Goal: Information Seeking & Learning: Compare options

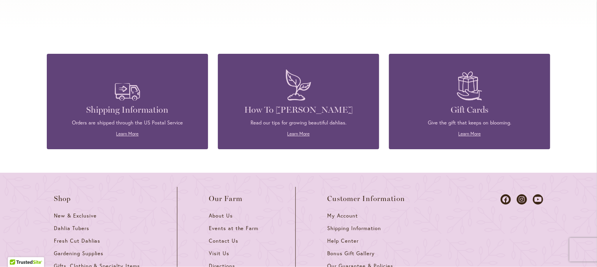
scroll to position [3380, 0]
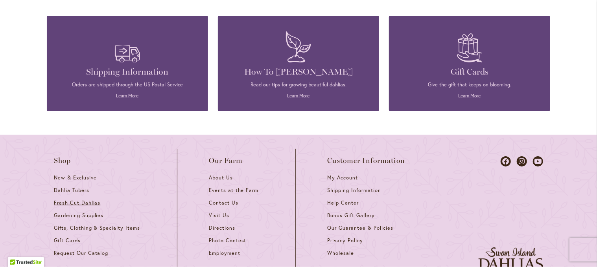
click at [79, 200] on span "Fresh Cut Dahlias" at bounding box center [77, 203] width 47 height 7
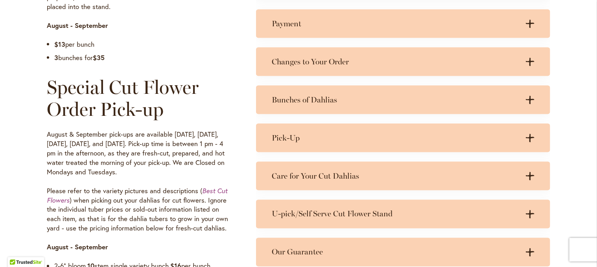
scroll to position [550, 0]
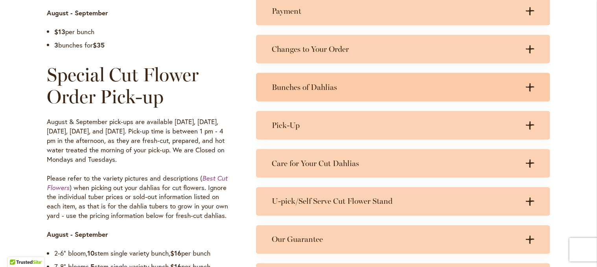
click at [294, 88] on h3 "Bunches of Dahlias" at bounding box center [395, 88] width 247 height 10
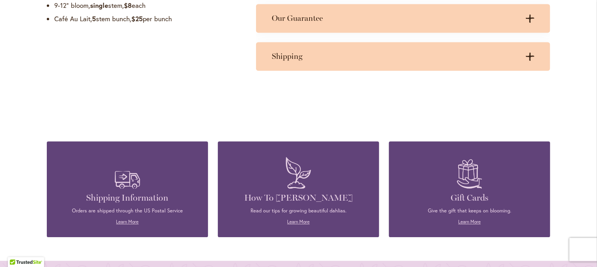
scroll to position [708, 0]
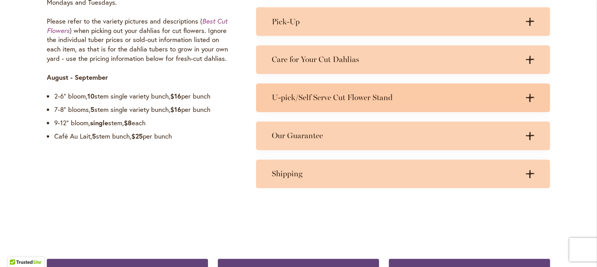
click at [316, 103] on div "U-pick/Self Serve Cut Flower Stand .cls-1 { fill: #3c2616; stroke-width: 0px; }…" at bounding box center [403, 98] width 294 height 29
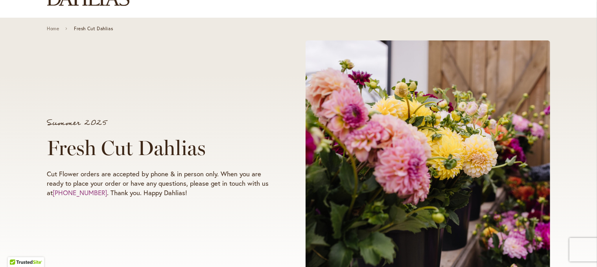
scroll to position [0, 0]
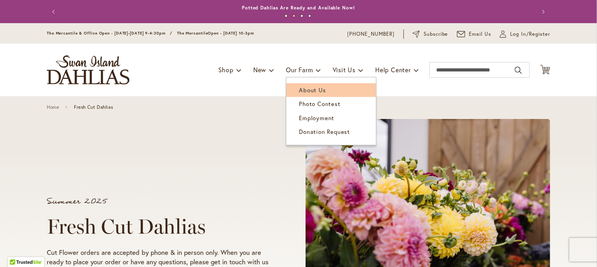
click at [303, 92] on span "About Us" at bounding box center [312, 90] width 27 height 8
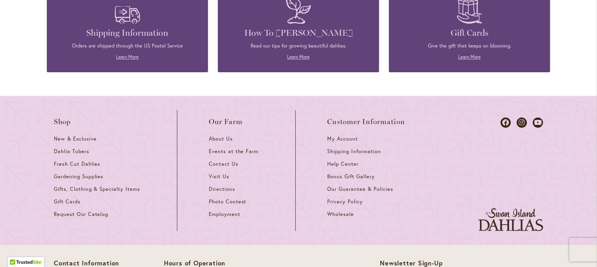
scroll to position [983, 0]
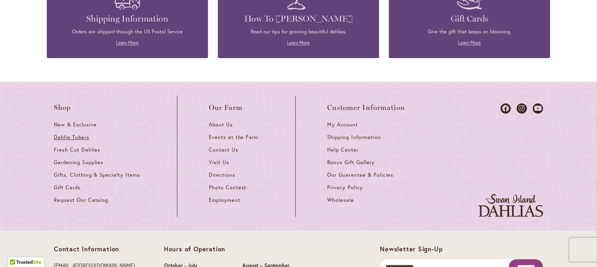
click at [56, 134] on span "Dahlia Tubers" at bounding box center [71, 137] width 35 height 7
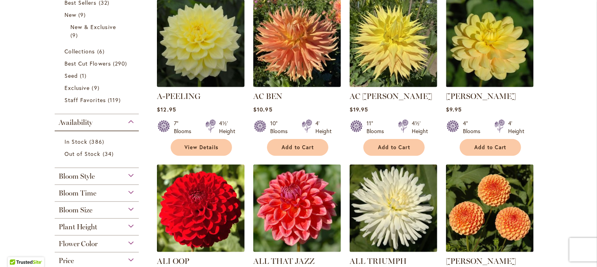
scroll to position [79, 0]
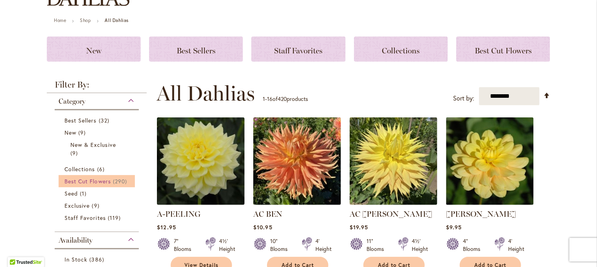
click at [103, 180] on span "Best Cut Flowers" at bounding box center [87, 181] width 46 height 7
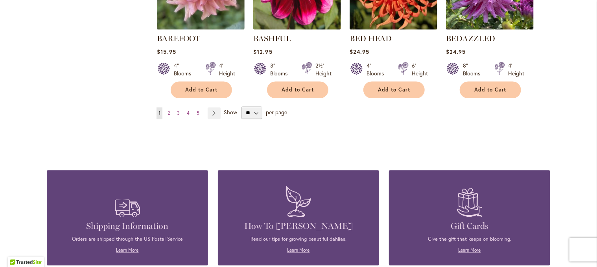
scroll to position [747, 0]
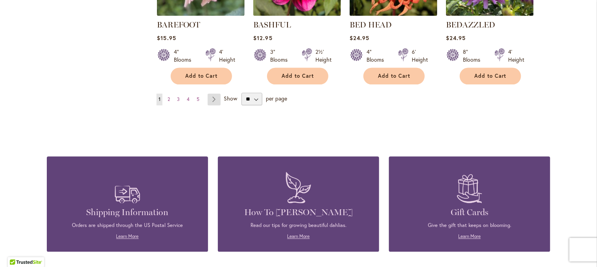
click at [210, 98] on link "Page Next" at bounding box center [214, 100] width 13 height 12
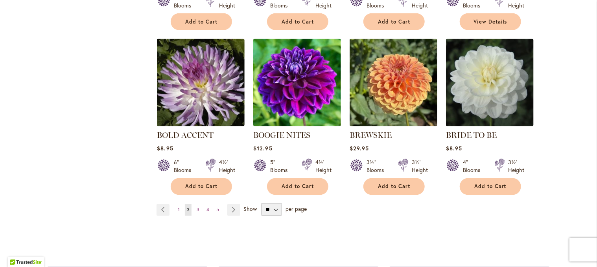
scroll to position [668, 0]
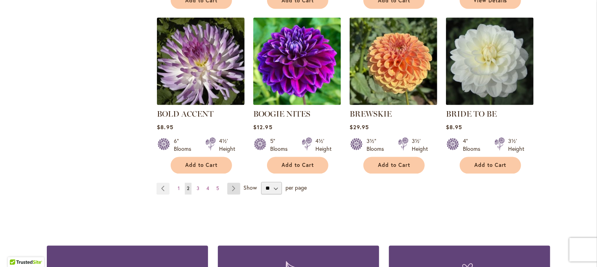
click at [228, 183] on link "Page Next" at bounding box center [233, 189] width 13 height 12
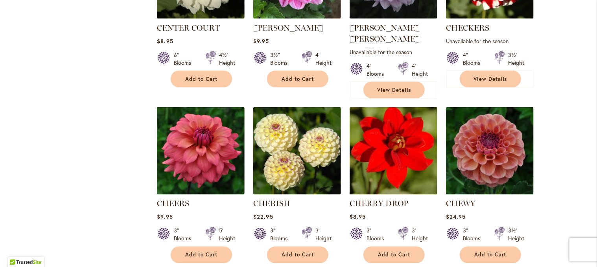
scroll to position [668, 0]
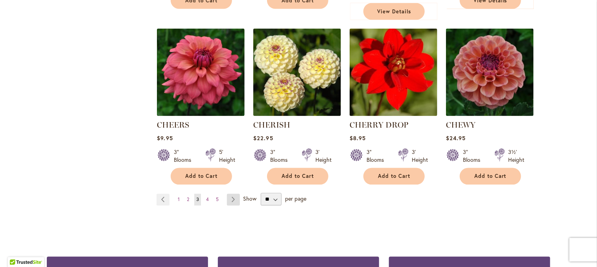
click at [233, 194] on link "Page Next" at bounding box center [233, 200] width 13 height 12
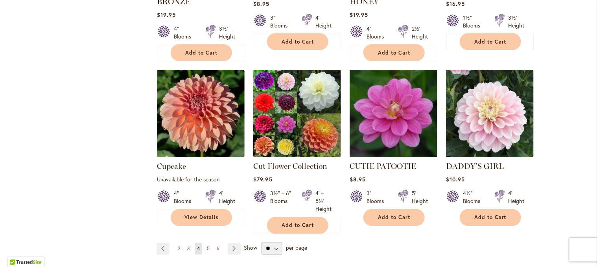
scroll to position [668, 0]
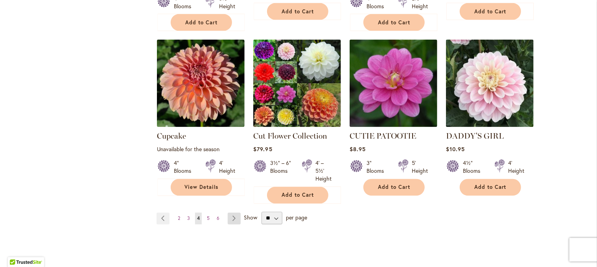
click at [228, 213] on link "Page Next" at bounding box center [234, 219] width 13 height 12
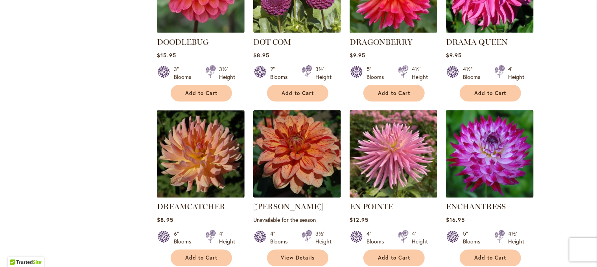
scroll to position [590, 0]
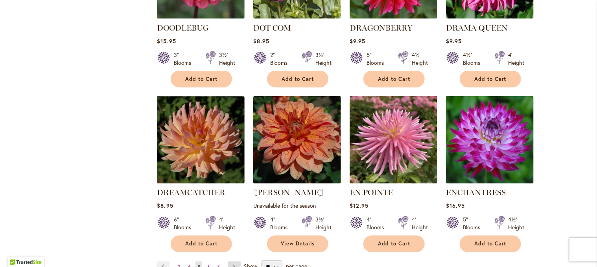
click at [235, 262] on link "Page Next" at bounding box center [234, 268] width 13 height 12
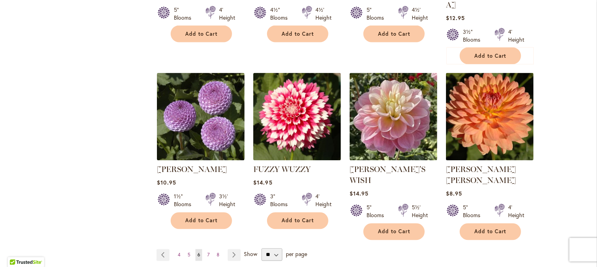
scroll to position [668, 0]
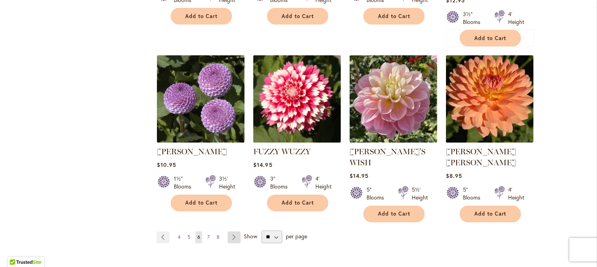
click at [230, 232] on link "Page Next" at bounding box center [234, 238] width 13 height 12
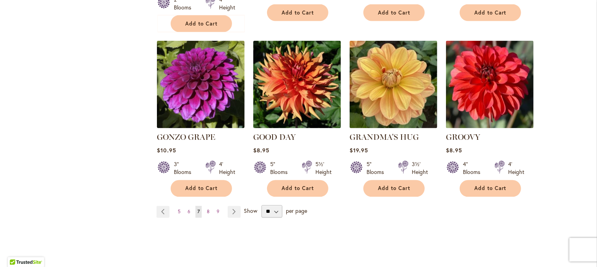
scroll to position [668, 0]
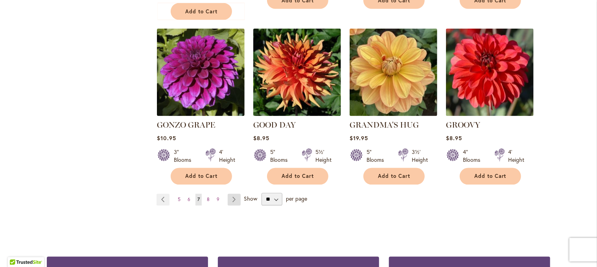
click at [231, 194] on link "Page Next" at bounding box center [234, 200] width 13 height 12
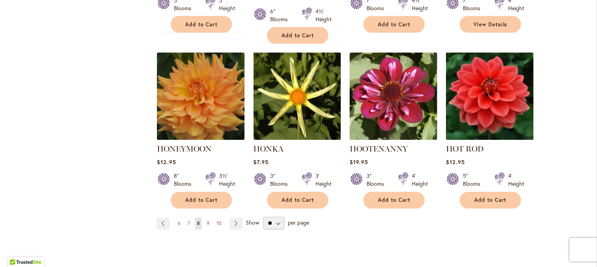
scroll to position [668, 0]
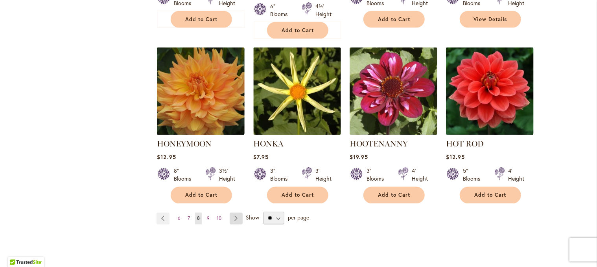
click at [234, 213] on link "Page Next" at bounding box center [236, 219] width 13 height 12
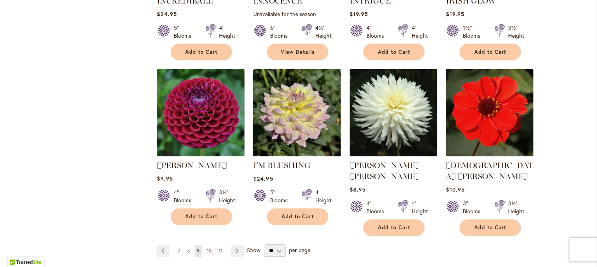
scroll to position [629, 0]
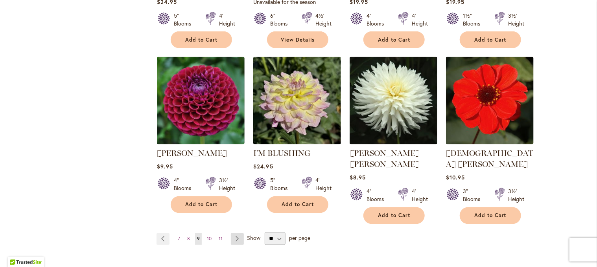
click at [235, 233] on link "Page Next" at bounding box center [237, 239] width 13 height 12
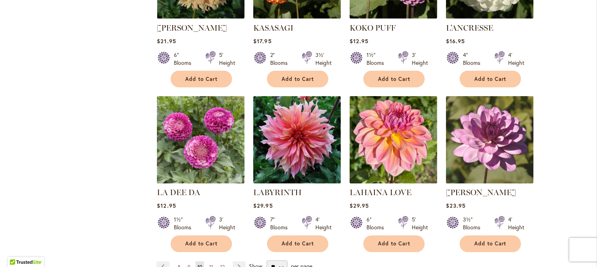
scroll to position [629, 0]
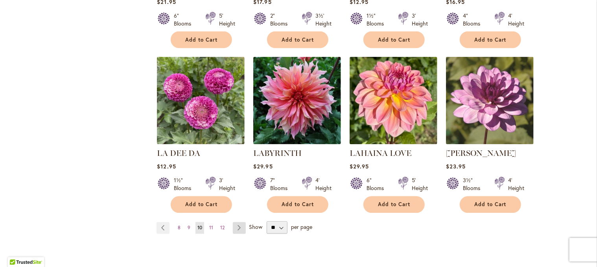
click at [234, 226] on link "Page Next" at bounding box center [239, 228] width 13 height 12
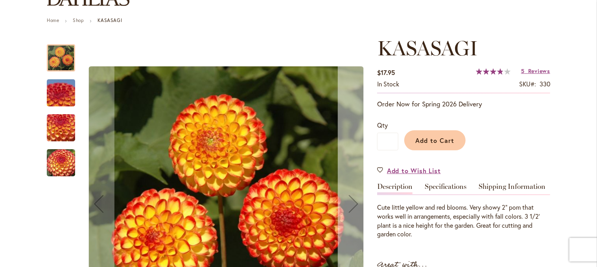
scroll to position [118, 0]
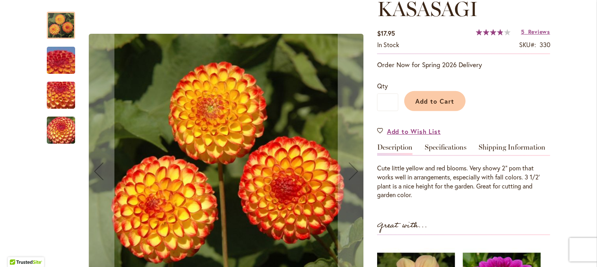
click at [58, 60] on img "KASASAGI" at bounding box center [61, 60] width 57 height 42
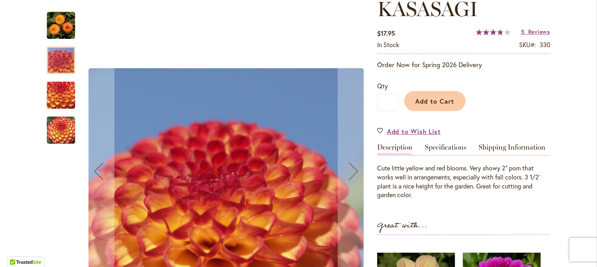
click at [52, 100] on img "KASASAGI" at bounding box center [61, 95] width 57 height 42
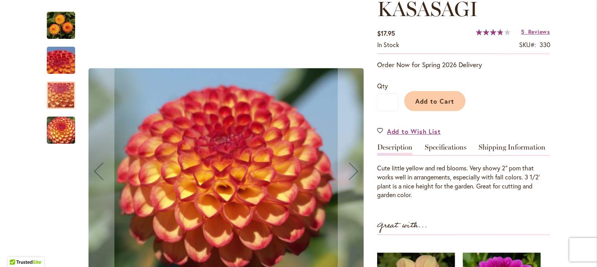
click at [57, 130] on img "KASASAGI" at bounding box center [61, 130] width 57 height 42
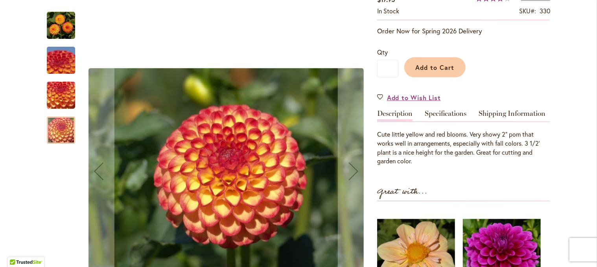
scroll to position [197, 0]
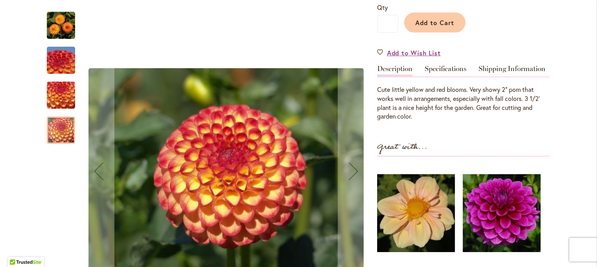
click at [67, 31] on img "KASASAGI" at bounding box center [61, 25] width 28 height 28
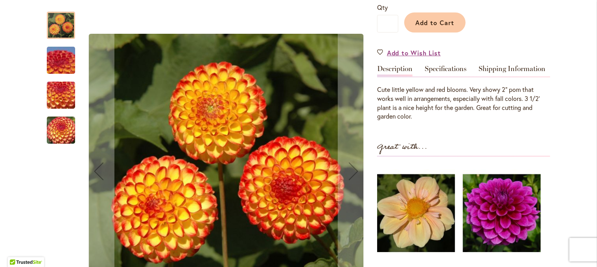
click at [61, 64] on img "KASASAGI" at bounding box center [61, 60] width 57 height 42
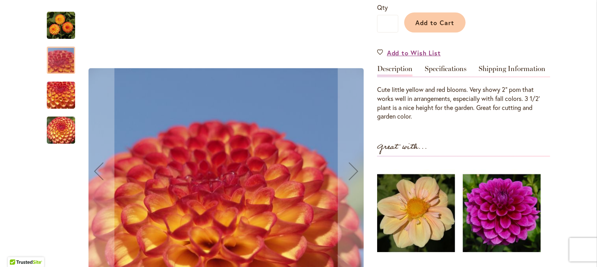
click at [56, 28] on img "KASASAGI" at bounding box center [61, 25] width 28 height 28
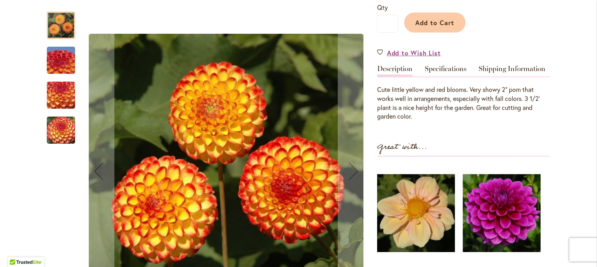
click at [70, 64] on img "KASASAGI" at bounding box center [61, 60] width 57 height 42
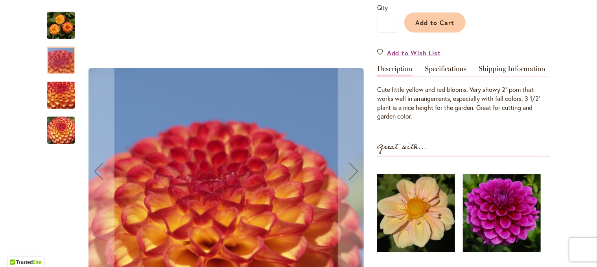
click at [59, 122] on img "KASASAGI" at bounding box center [61, 130] width 57 height 42
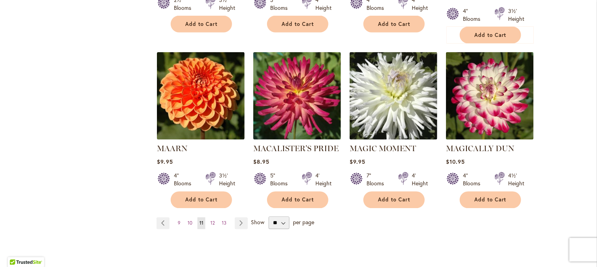
scroll to position [668, 0]
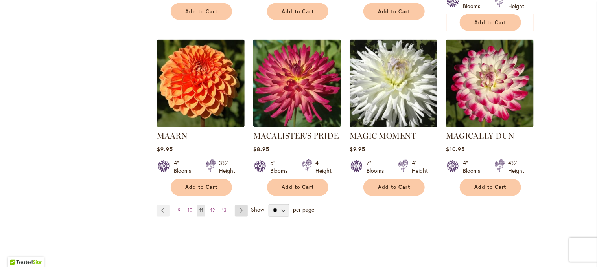
click at [241, 205] on link "Page Next" at bounding box center [241, 211] width 13 height 12
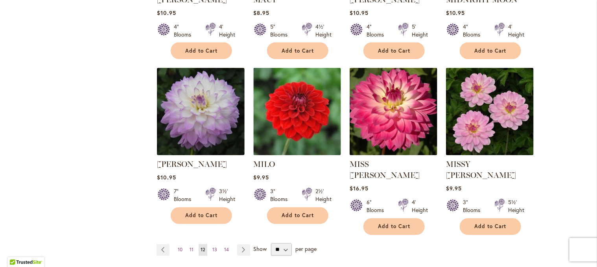
scroll to position [668, 0]
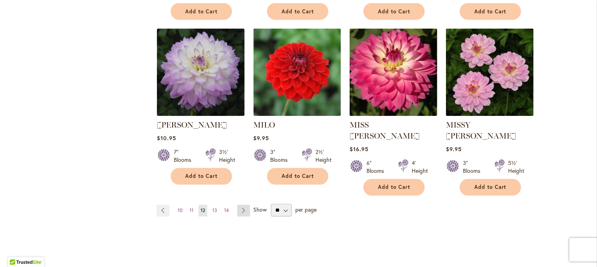
click at [239, 205] on link "Page Next" at bounding box center [243, 211] width 13 height 12
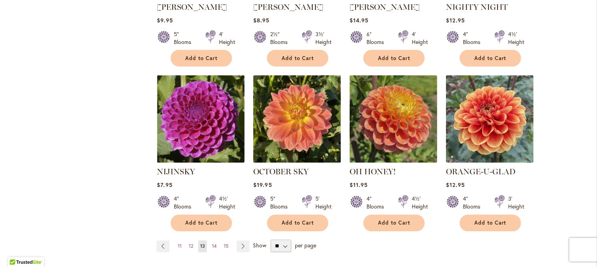
scroll to position [668, 0]
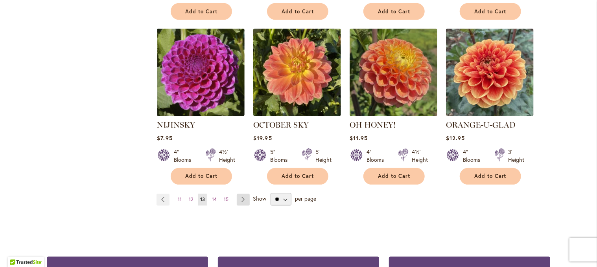
click at [245, 194] on link "Page Next" at bounding box center [243, 200] width 13 height 12
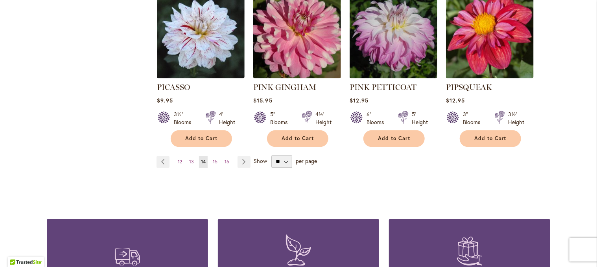
scroll to position [708, 0]
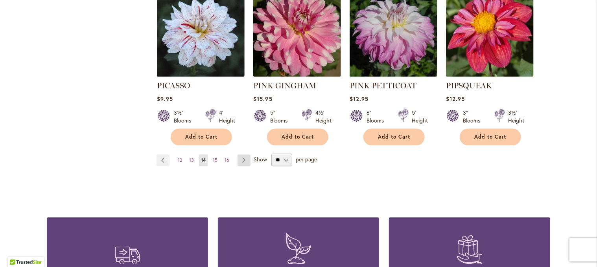
click at [242, 155] on link "Page Next" at bounding box center [243, 161] width 13 height 12
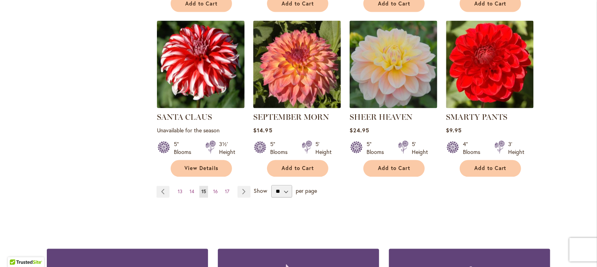
scroll to position [668, 0]
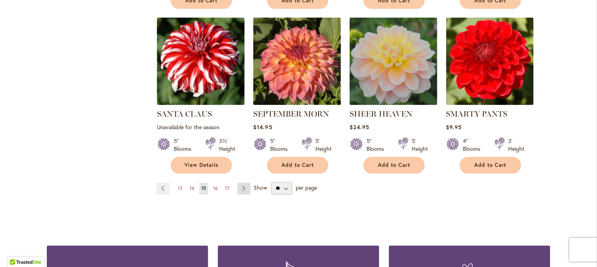
click at [243, 187] on link "Page Next" at bounding box center [243, 189] width 13 height 12
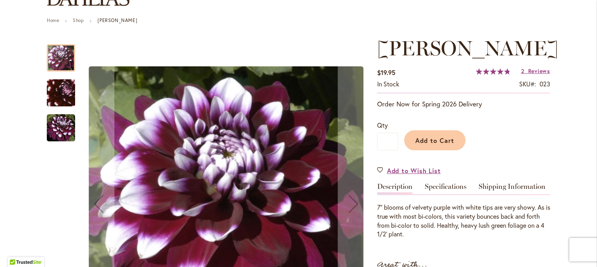
scroll to position [118, 0]
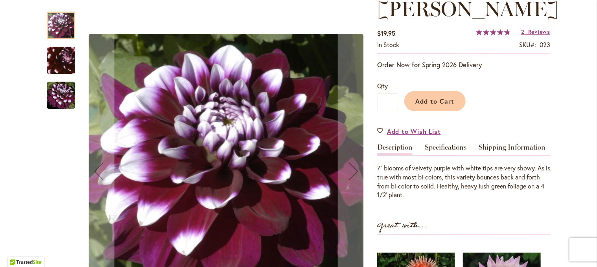
click at [58, 56] on img "Ryan C" at bounding box center [60, 60] width 55 height 54
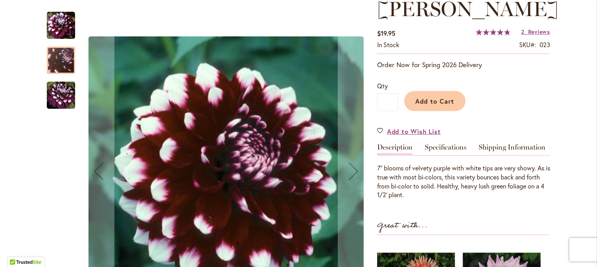
click at [60, 98] on img "Ryan C" at bounding box center [61, 95] width 28 height 28
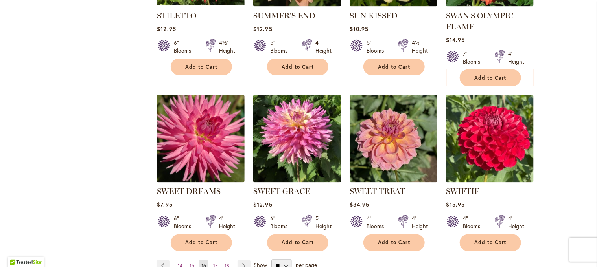
scroll to position [629, 0]
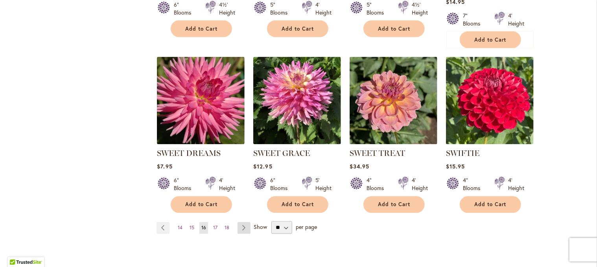
click at [243, 226] on link "Page Next" at bounding box center [243, 228] width 13 height 12
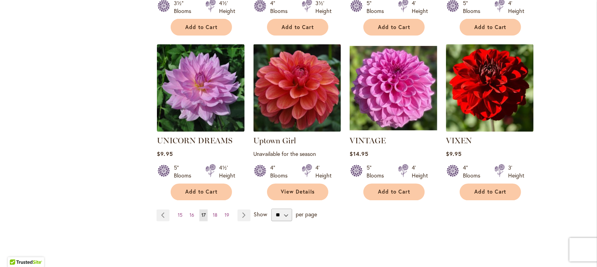
scroll to position [668, 0]
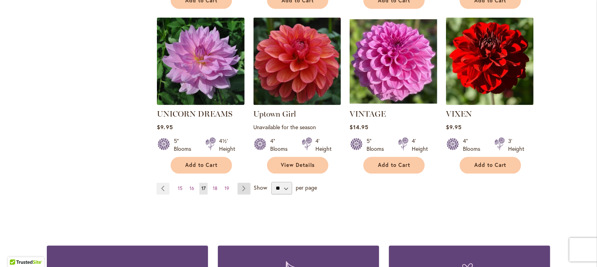
click at [241, 183] on link "Page Next" at bounding box center [243, 189] width 13 height 12
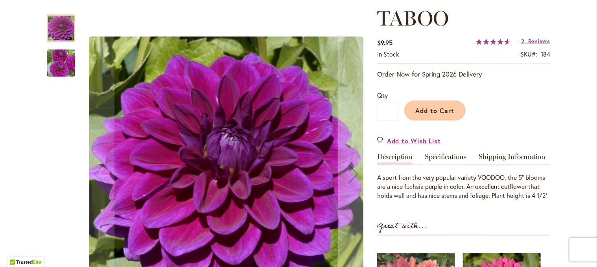
scroll to position [118, 0]
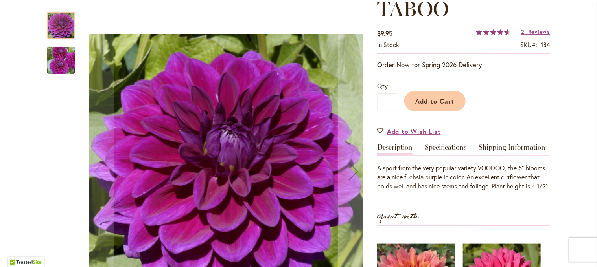
click at [61, 58] on img "TABOO" at bounding box center [61, 61] width 57 height 38
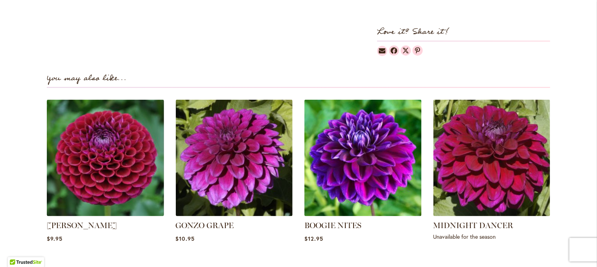
scroll to position [511, 0]
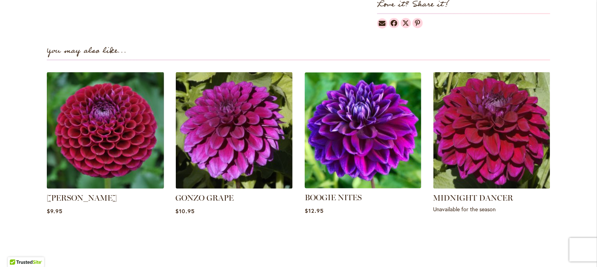
click at [355, 144] on img at bounding box center [363, 131] width 122 height 122
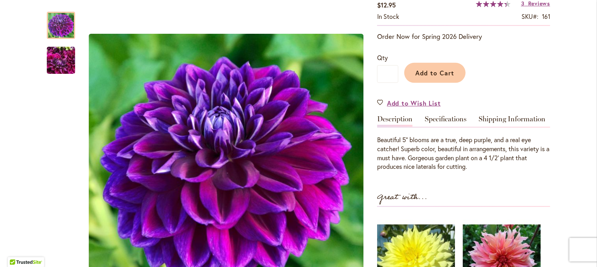
scroll to position [157, 0]
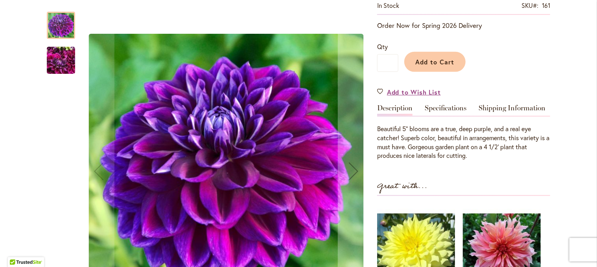
click at [55, 68] on img "BOOGIE NITES" at bounding box center [61, 61] width 28 height 38
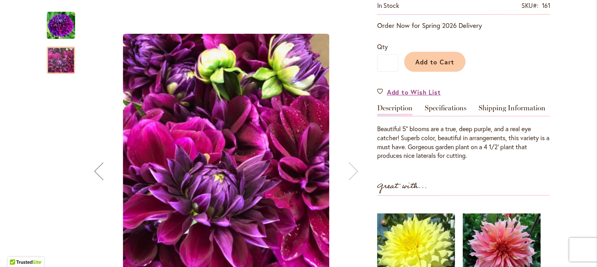
click at [63, 24] on img "BOOGIE NITES" at bounding box center [61, 25] width 28 height 28
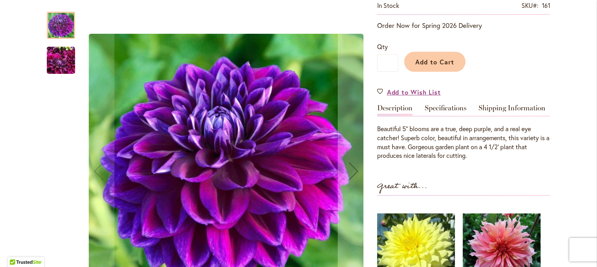
click at [55, 59] on img "BOOGIE NITES" at bounding box center [61, 61] width 28 height 38
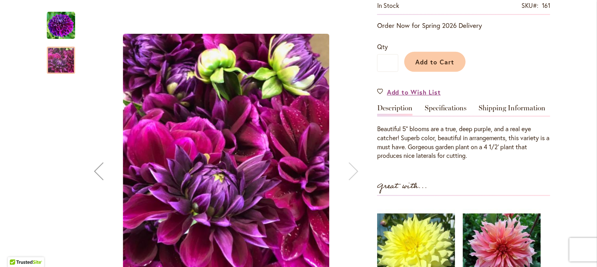
click at [64, 28] on img "BOOGIE NITES" at bounding box center [61, 25] width 28 height 28
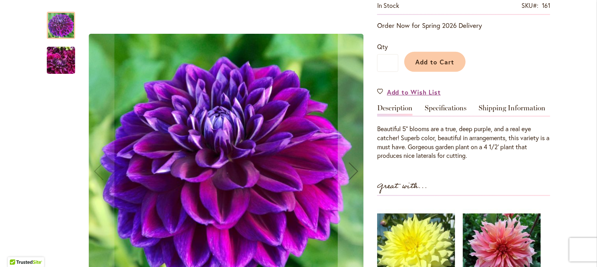
click at [70, 69] on div at bounding box center [208, 171] width 322 height 335
click at [50, 58] on img "BOOGIE NITES" at bounding box center [61, 61] width 28 height 38
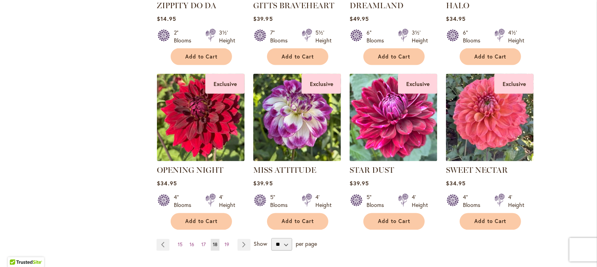
scroll to position [629, 0]
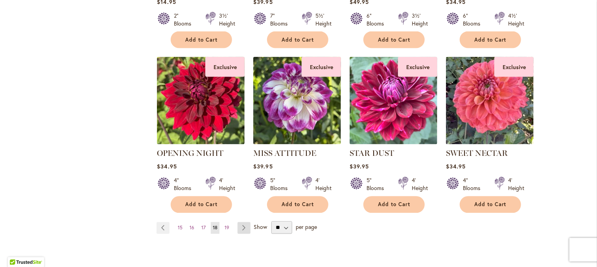
click at [239, 222] on link "Page Next" at bounding box center [243, 228] width 13 height 12
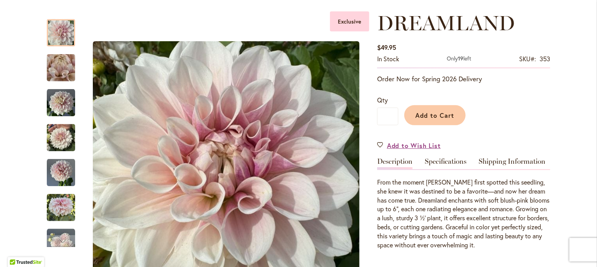
scroll to position [118, 0]
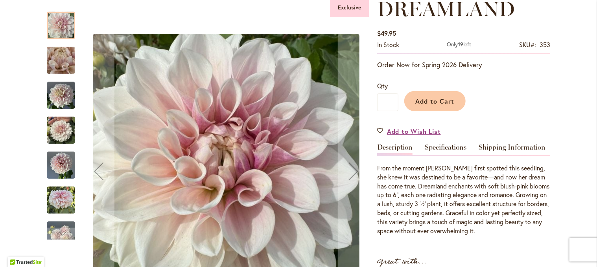
click at [57, 65] on img "DREAMLAND" at bounding box center [61, 60] width 57 height 42
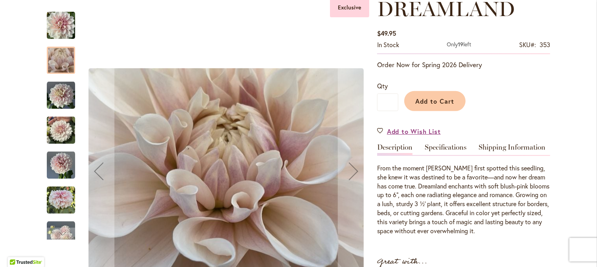
click at [58, 99] on img "DREAMLAND" at bounding box center [61, 95] width 28 height 28
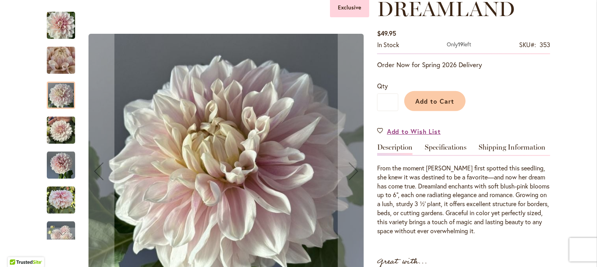
click at [60, 130] on img "DREAMLAND" at bounding box center [61, 131] width 28 height 38
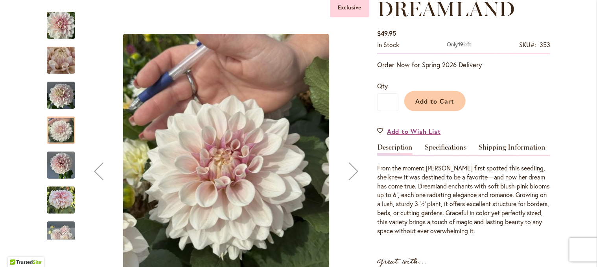
click at [57, 165] on img "DREAMLAND" at bounding box center [61, 165] width 28 height 28
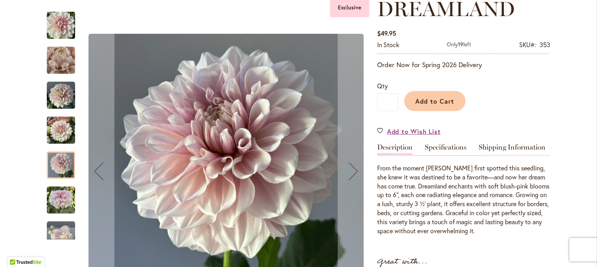
click at [57, 201] on img "DREAMLAND" at bounding box center [61, 200] width 28 height 28
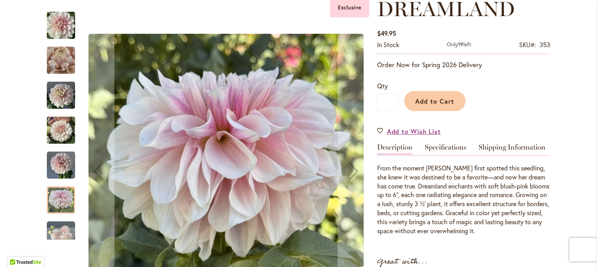
click at [61, 242] on div at bounding box center [208, 171] width 322 height 335
click at [61, 234] on div "Next" at bounding box center [61, 234] width 12 height 12
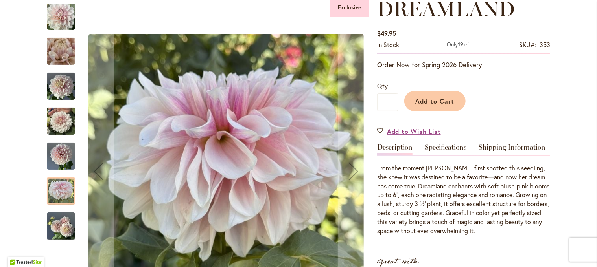
scroll to position [157, 0]
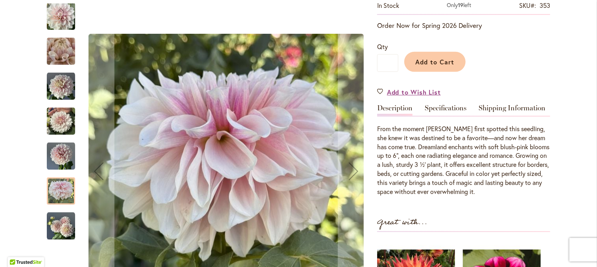
click at [62, 224] on img "DREAMLAND" at bounding box center [61, 226] width 28 height 28
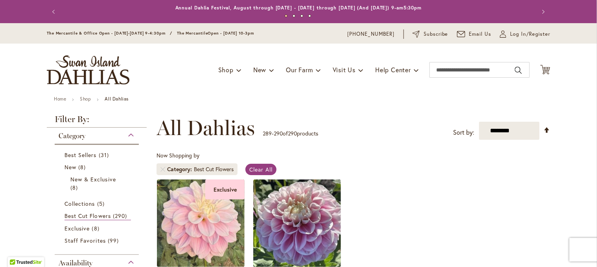
scroll to position [79, 0]
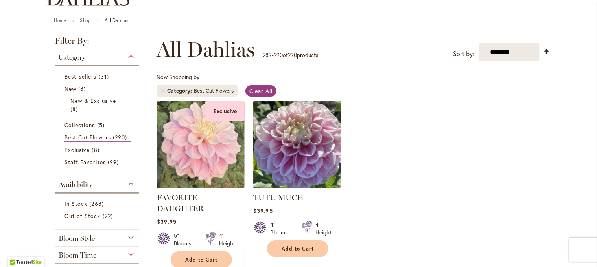
click at [302, 155] on img at bounding box center [297, 145] width 92 height 92
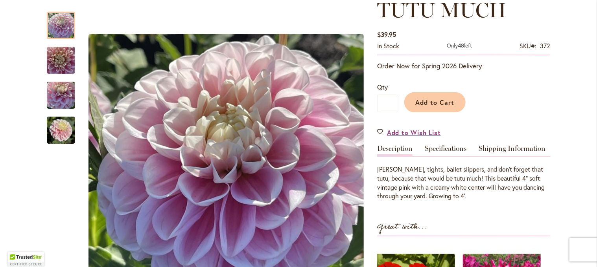
scroll to position [118, 0]
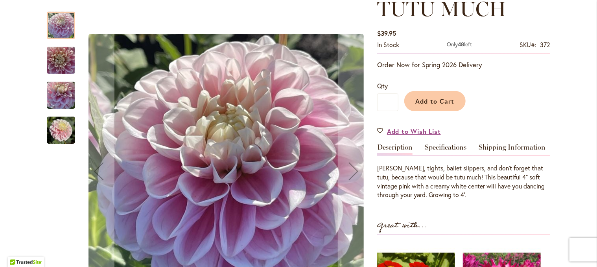
click at [64, 62] on img "TUTU MUCH" at bounding box center [61, 61] width 28 height 38
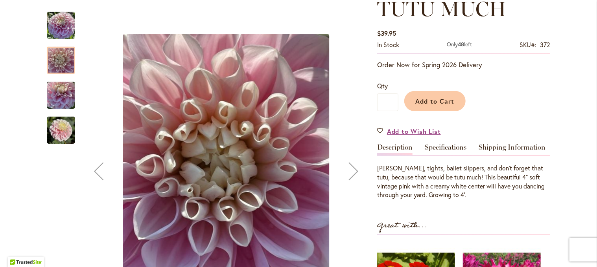
click at [58, 99] on img "TUTU MUCH" at bounding box center [61, 96] width 28 height 38
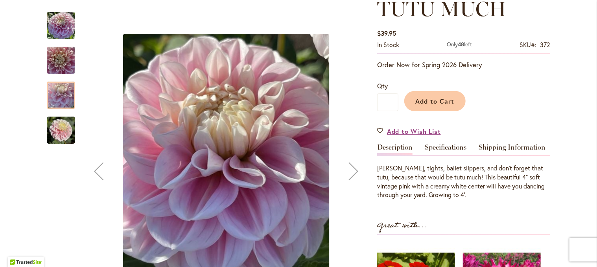
click at [57, 133] on img "TUTU MUCH" at bounding box center [61, 130] width 28 height 28
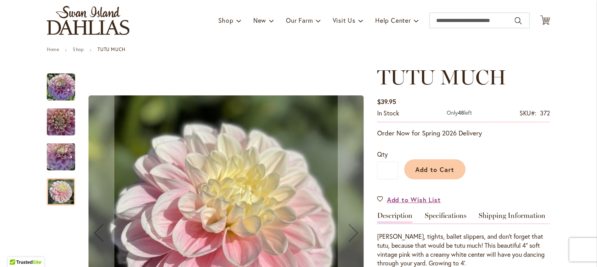
scroll to position [0, 0]
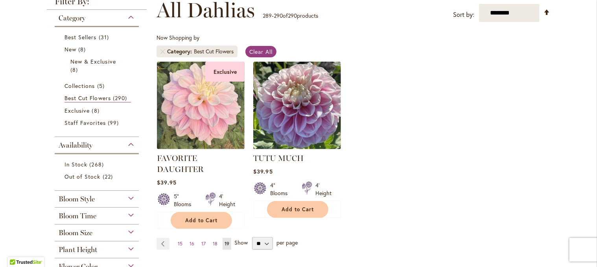
scroll to position [79, 0]
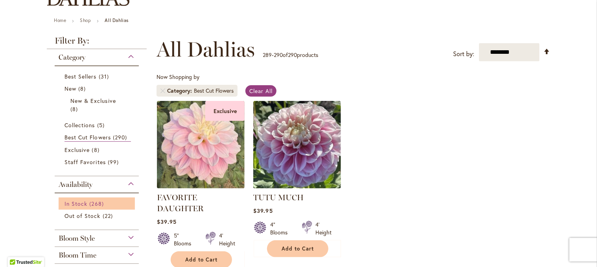
click at [79, 206] on span "In Stock" at bounding box center [75, 203] width 23 height 7
